Goal: Task Accomplishment & Management: Use online tool/utility

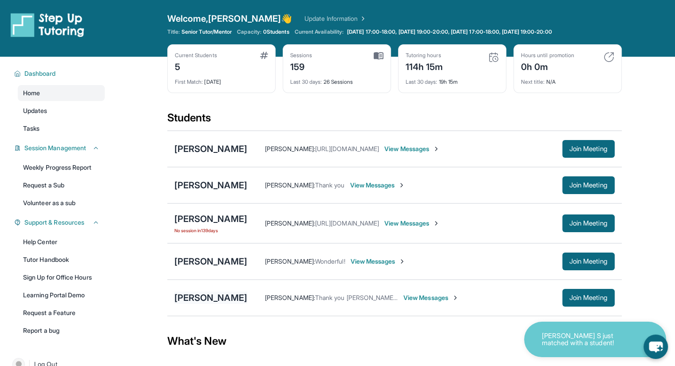
click at [203, 300] on div "[PERSON_NAME]" at bounding box center [210, 298] width 73 height 12
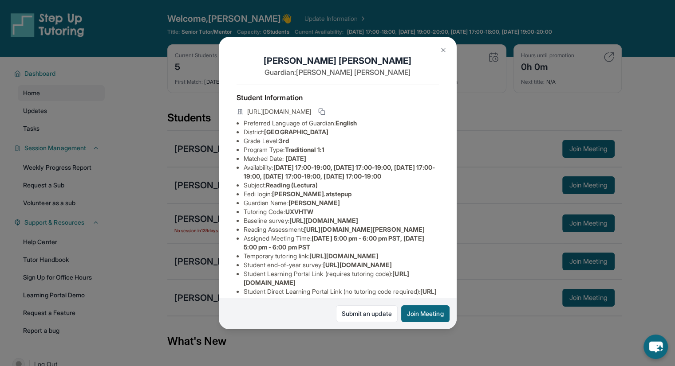
click at [441, 50] on img at bounding box center [443, 50] width 7 height 7
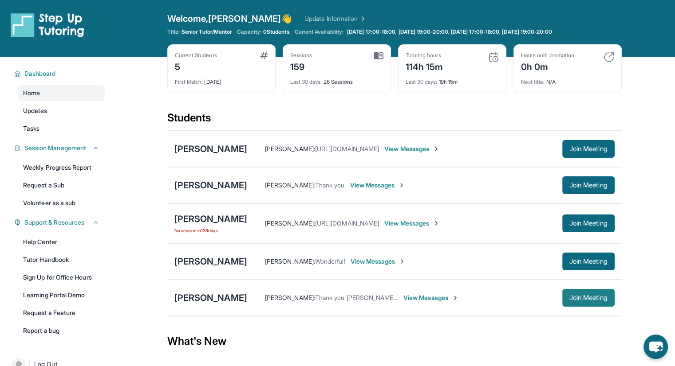
click at [586, 296] on span "Join Meeting" at bounding box center [588, 297] width 38 height 5
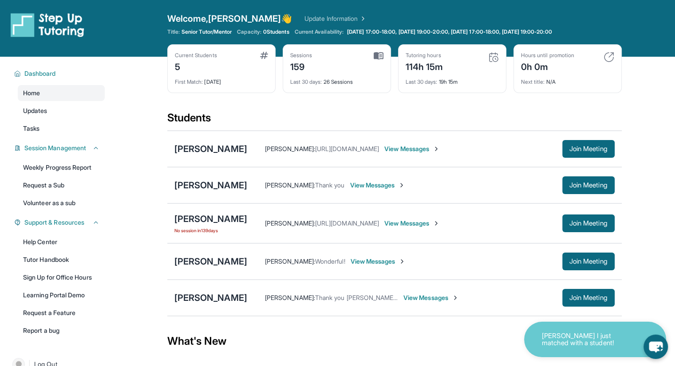
scroll to position [70, 0]
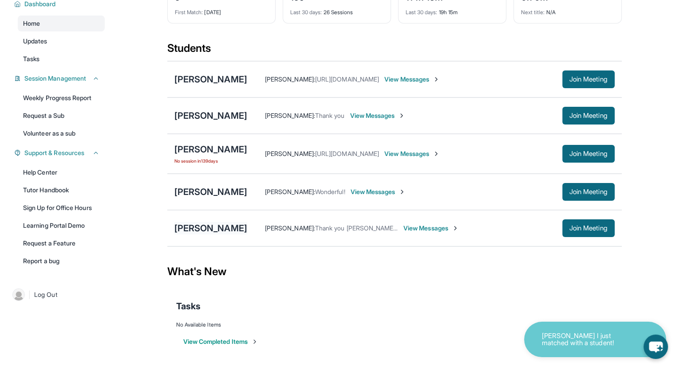
click at [213, 228] on div "[PERSON_NAME]" at bounding box center [210, 228] width 73 height 12
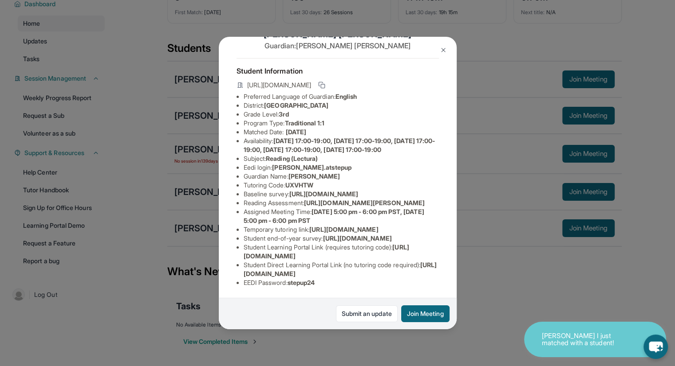
scroll to position [147, 320]
drag, startPoint x: 241, startPoint y: 108, endPoint x: 476, endPoint y: 116, distance: 234.8
click at [476, 116] on div "[PERSON_NAME] Guardian: [PERSON_NAME] Student Information [URL][DOMAIN_NAME] Pr…" at bounding box center [337, 183] width 675 height 366
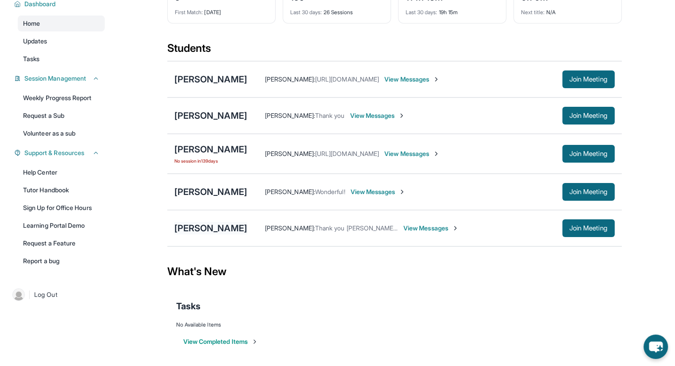
click at [200, 226] on div "[PERSON_NAME]" at bounding box center [210, 228] width 73 height 12
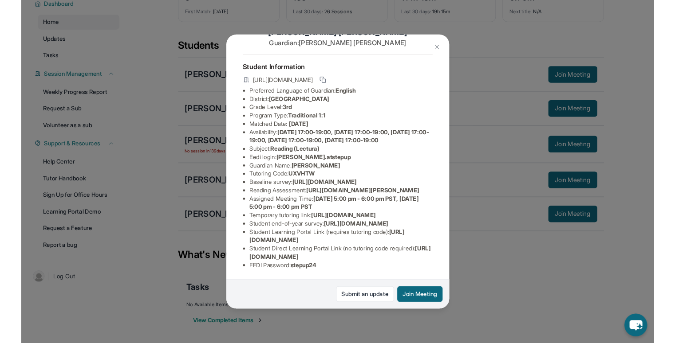
scroll to position [133, 320]
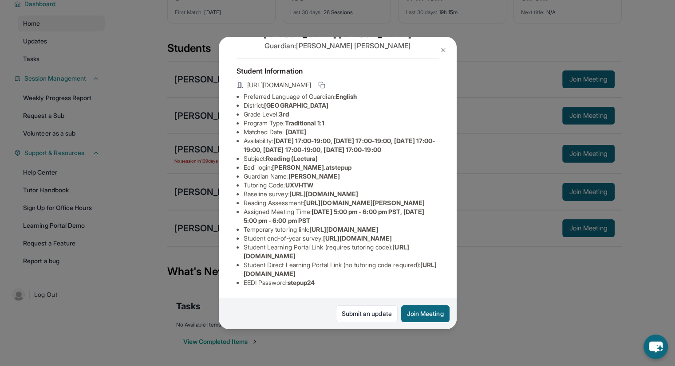
drag, startPoint x: 241, startPoint y: 109, endPoint x: 394, endPoint y: 132, distance: 155.2
click at [394, 132] on div "[PERSON_NAME] Guardian: [PERSON_NAME] Student Information [URL][DOMAIN_NAME] Pr…" at bounding box center [338, 183] width 238 height 293
copy span "[URL][DOMAIN_NAME]"
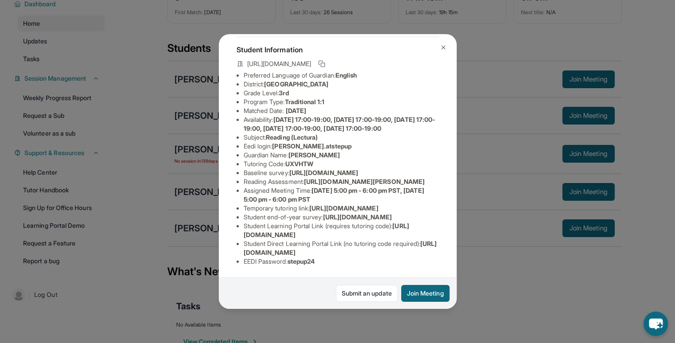
scroll to position [156, 0]
drag, startPoint x: 298, startPoint y: 111, endPoint x: 428, endPoint y: 132, distance: 132.0
click at [428, 177] on li "Reading Assessment : [URL][DOMAIN_NAME][PERSON_NAME]" at bounding box center [340, 181] width 195 height 9
copy li "nt : [URL][DOMAIN_NAME][PERSON_NAME]"
click at [444, 47] on img at bounding box center [443, 47] width 7 height 7
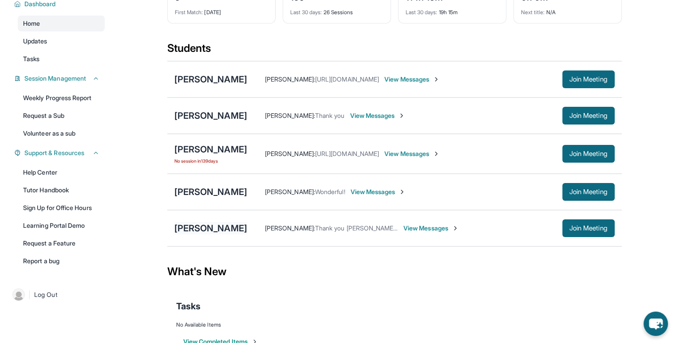
click at [190, 228] on div "[PERSON_NAME]" at bounding box center [210, 228] width 73 height 12
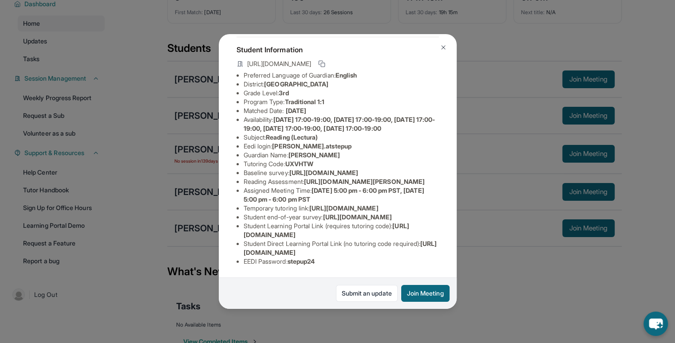
scroll to position [165, 0]
drag, startPoint x: 427, startPoint y: 119, endPoint x: 309, endPoint y: 107, distance: 118.5
click at [309, 178] on span "[URL][DOMAIN_NAME][PERSON_NAME]" at bounding box center [364, 182] width 121 height 8
copy span "[URL][DOMAIN_NAME][PERSON_NAME]"
click at [442, 45] on img at bounding box center [443, 47] width 7 height 7
